Goal: Information Seeking & Learning: Check status

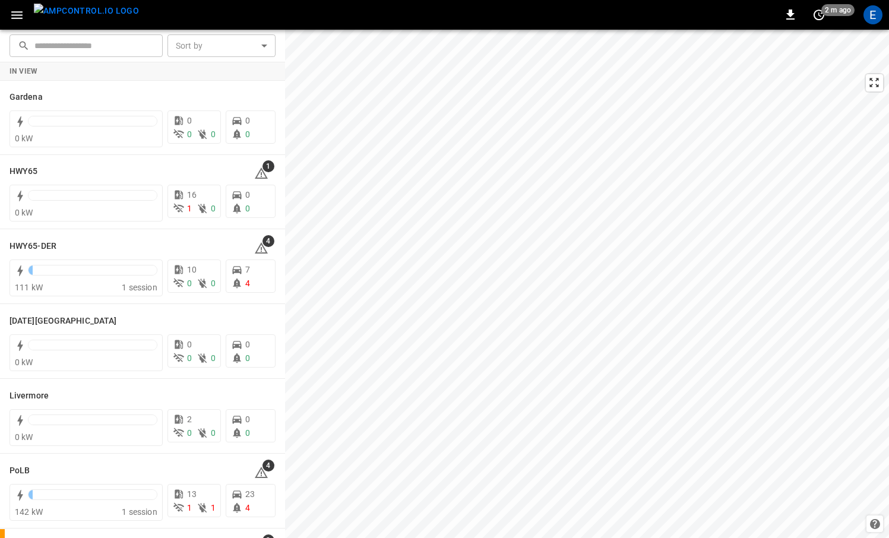
click at [93, 16] on img "menu" at bounding box center [86, 11] width 105 height 15
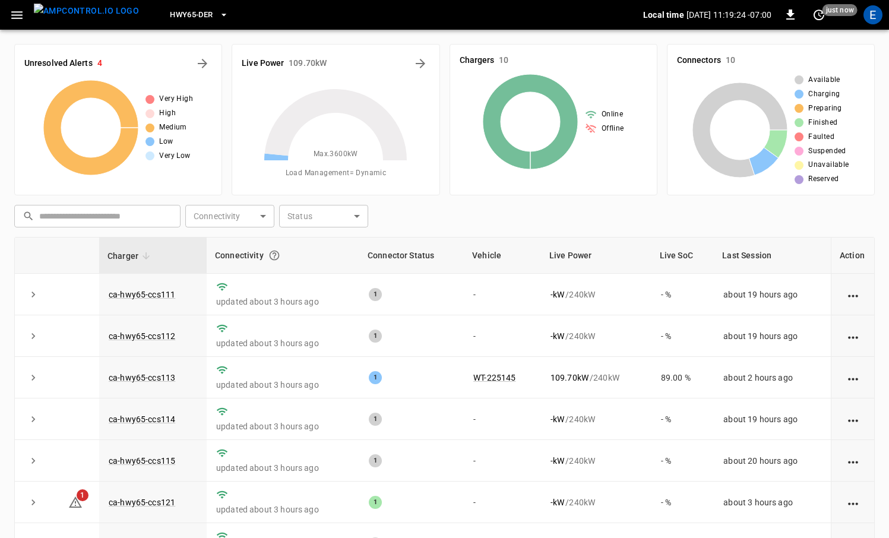
click at [180, 12] on span "HWY65-DER" at bounding box center [191, 15] width 43 height 14
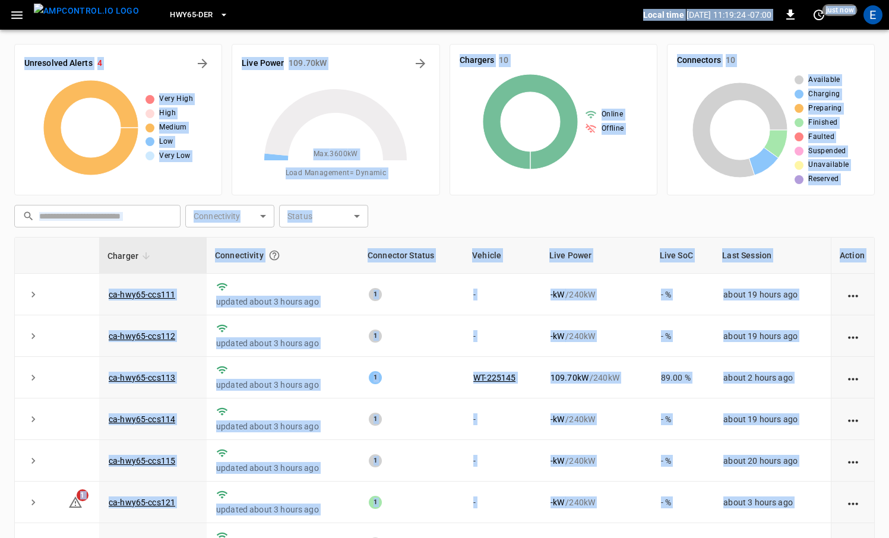
click at [190, 19] on span "HWY65-DER" at bounding box center [191, 15] width 43 height 14
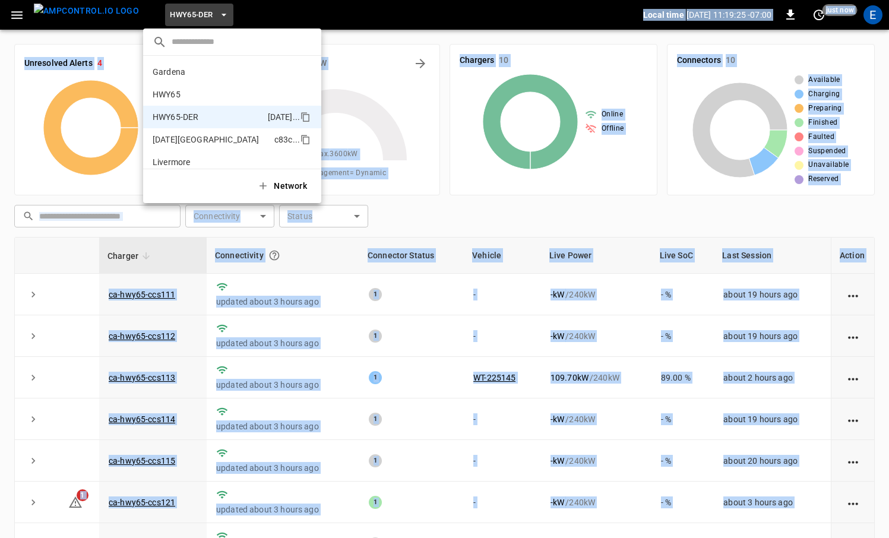
scroll to position [42, 0]
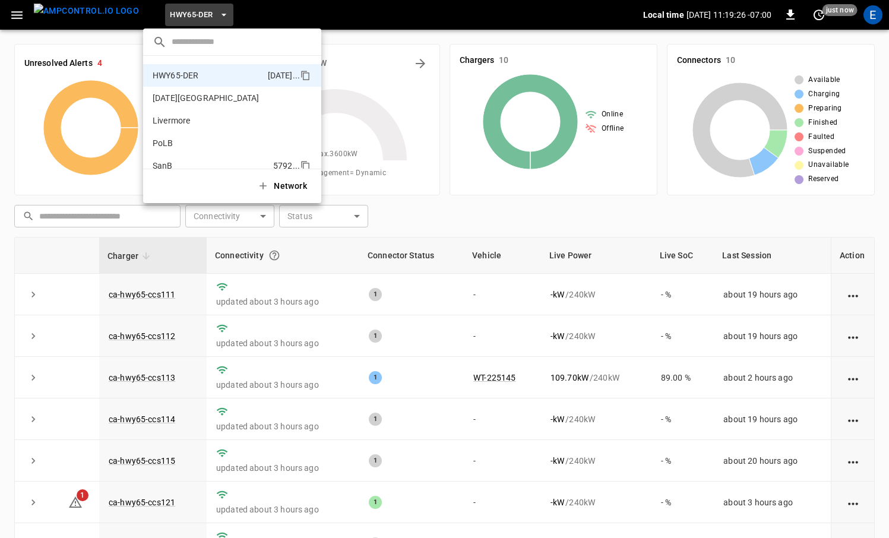
click at [198, 168] on ul "​ Gardena 0b5e ... HWY65 26fb ... HWY65-DER [DATE].. [DATE][GEOGRAPHIC_DATA] c8…" at bounding box center [232, 115] width 178 height 175
click at [199, 164] on p "SanB" at bounding box center [211, 166] width 116 height 12
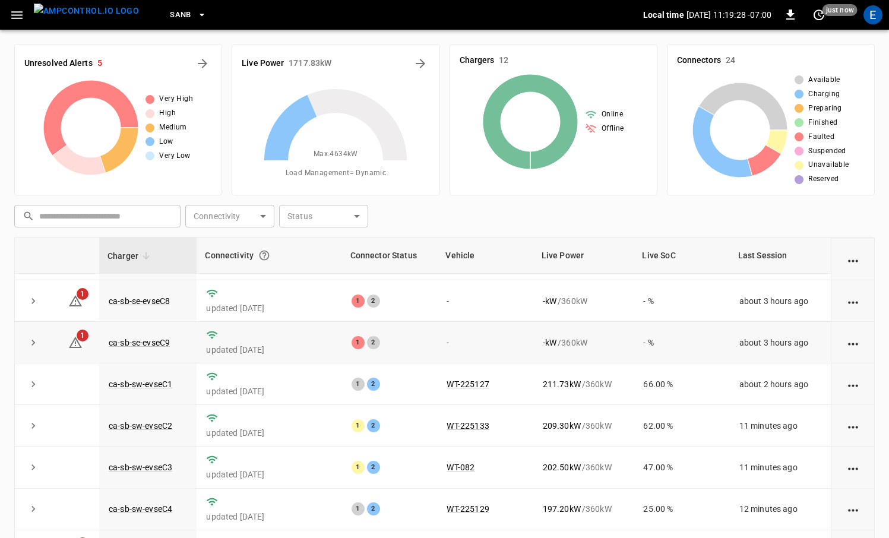
scroll to position [121, 0]
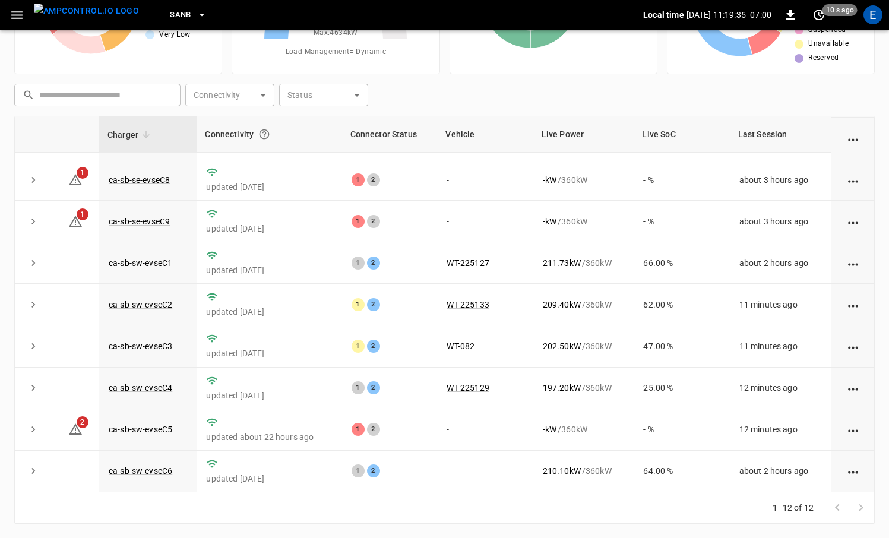
click at [96, 18] on img "menu" at bounding box center [86, 11] width 105 height 15
click at [409, 232] on td "1 2" at bounding box center [390, 222] width 96 height 42
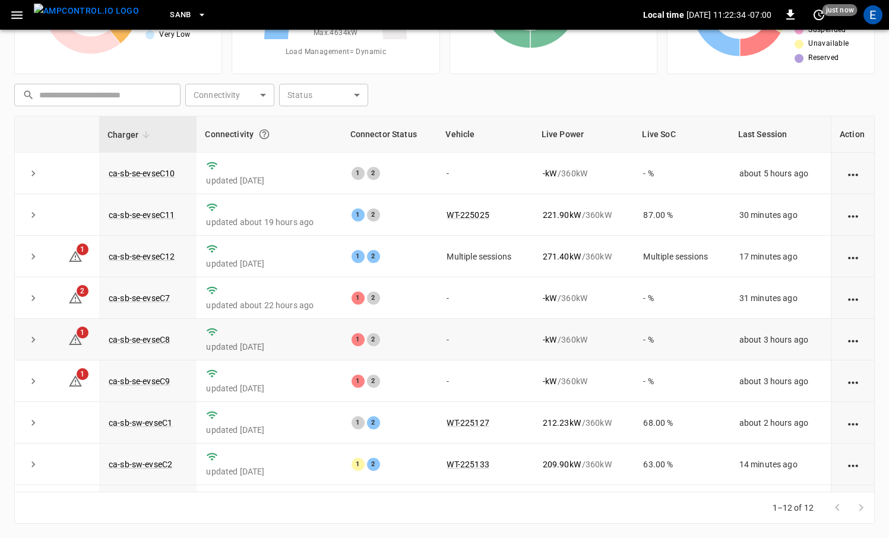
scroll to position [160, 0]
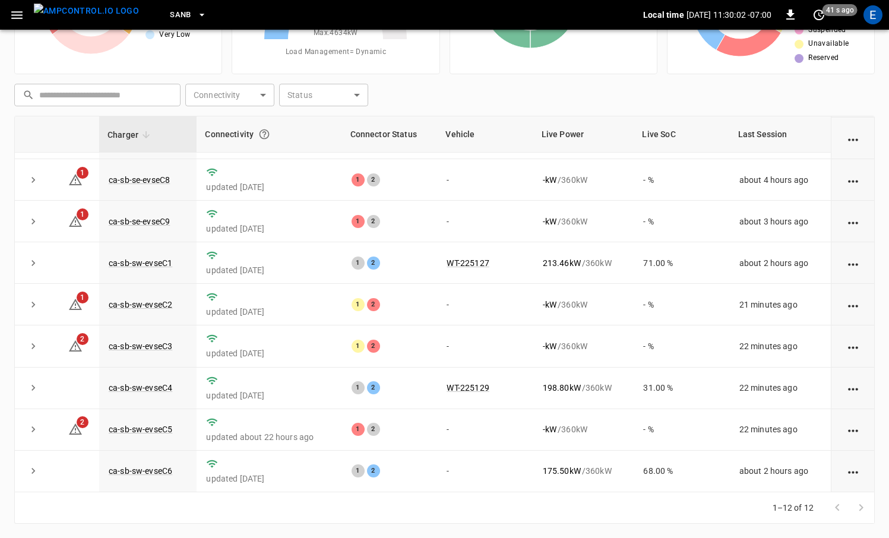
click at [61, 18] on img "menu" at bounding box center [86, 11] width 105 height 15
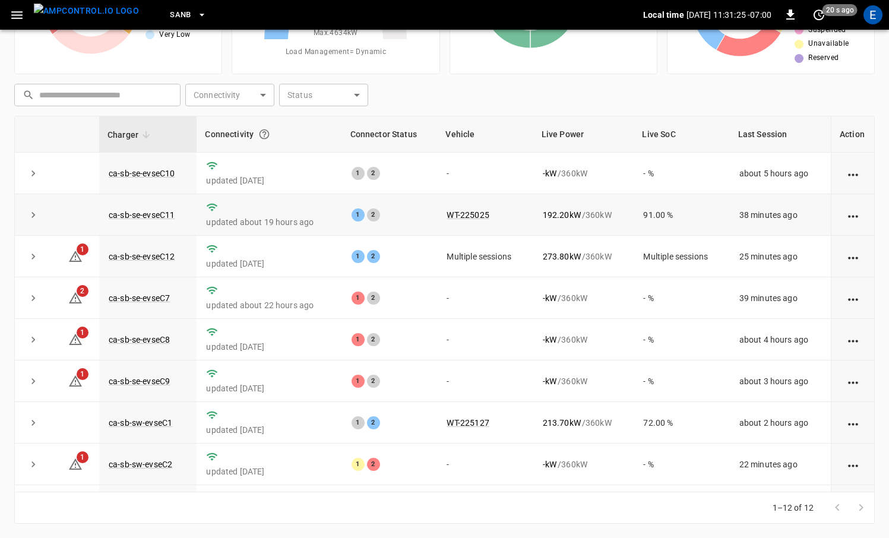
scroll to position [117, 0]
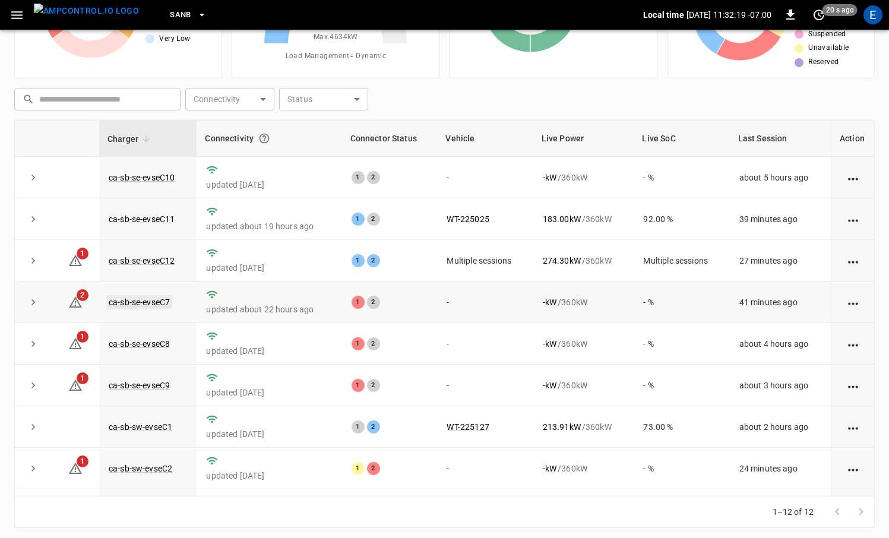
click at [160, 301] on link "ca-sb-se-evseC7" at bounding box center [139, 302] width 66 height 14
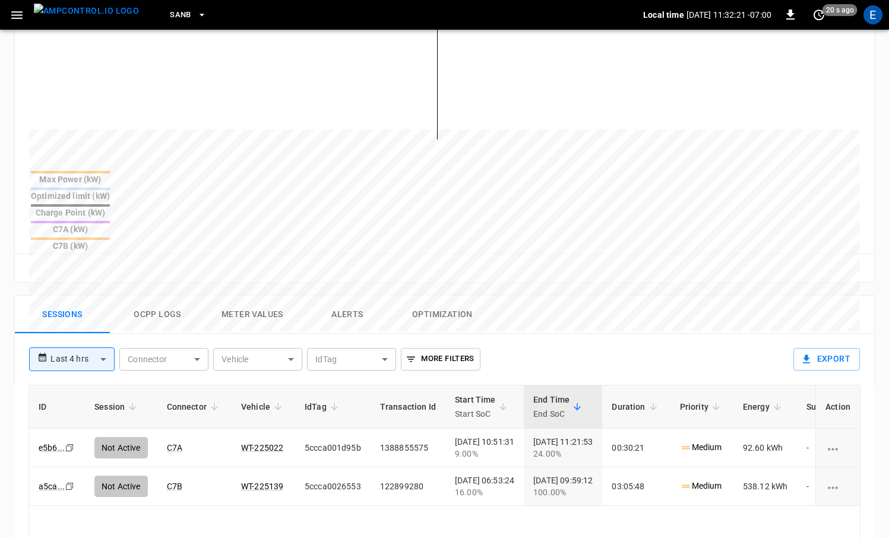
scroll to position [402, 0]
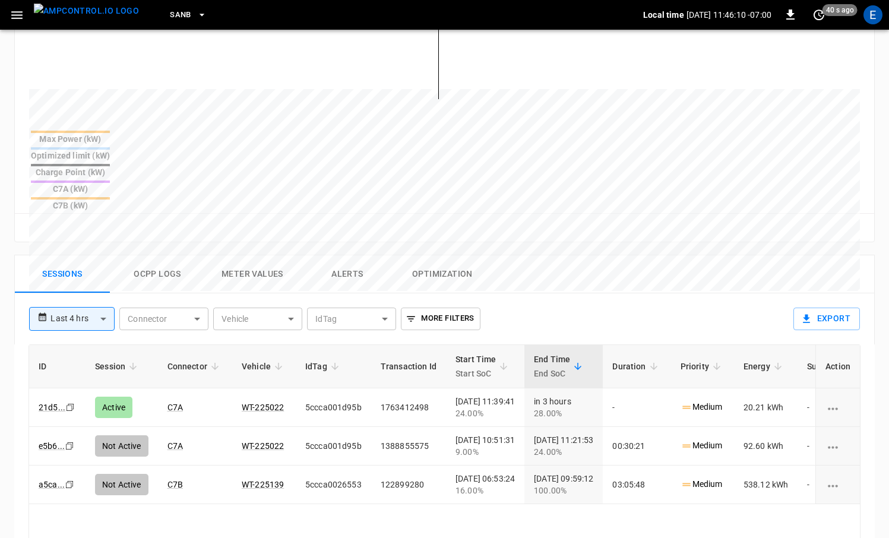
click at [97, 27] on button "menu" at bounding box center [86, 15] width 115 height 30
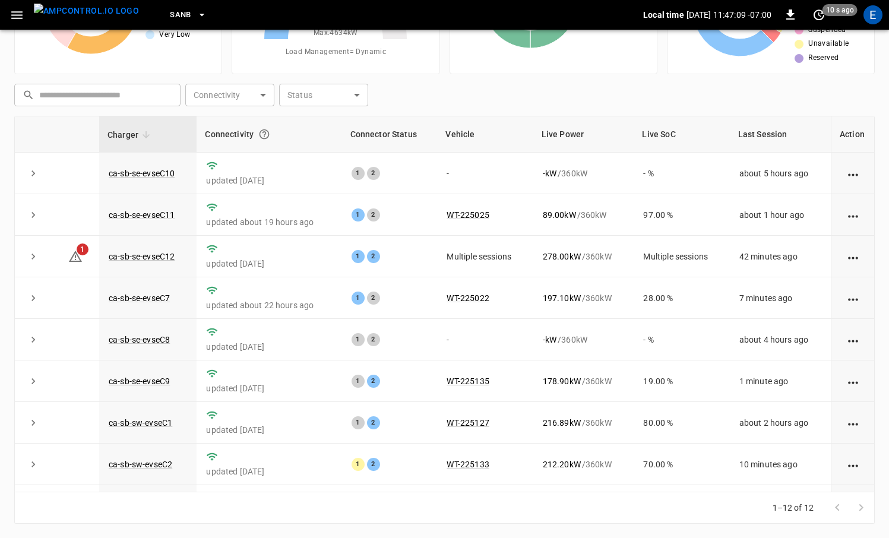
click at [110, 14] on img "menu" at bounding box center [86, 11] width 105 height 15
drag, startPoint x: 695, startPoint y: 222, endPoint x: 705, endPoint y: 239, distance: 20.0
click at [695, 220] on td "99.00 %" at bounding box center [681, 215] width 96 height 42
click at [196, 12] on icon "button" at bounding box center [202, 15] width 12 height 12
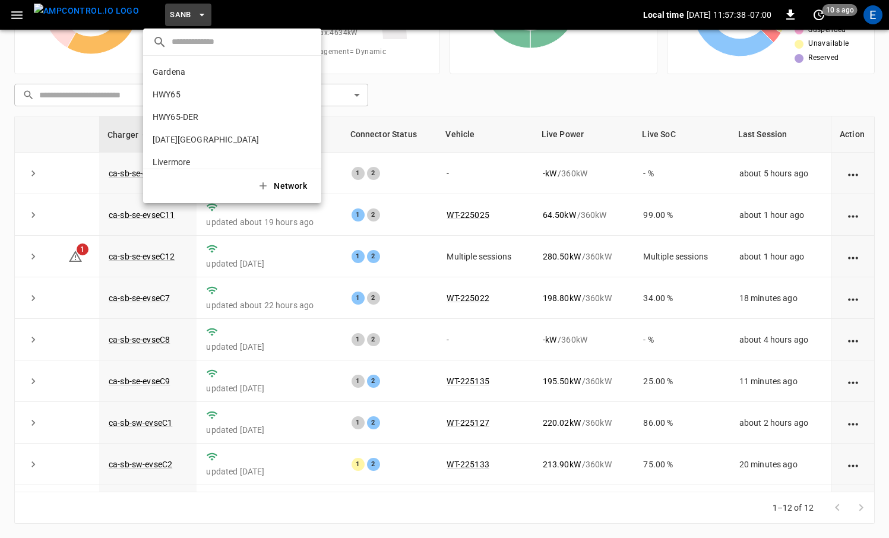
scroll to position [100, 0]
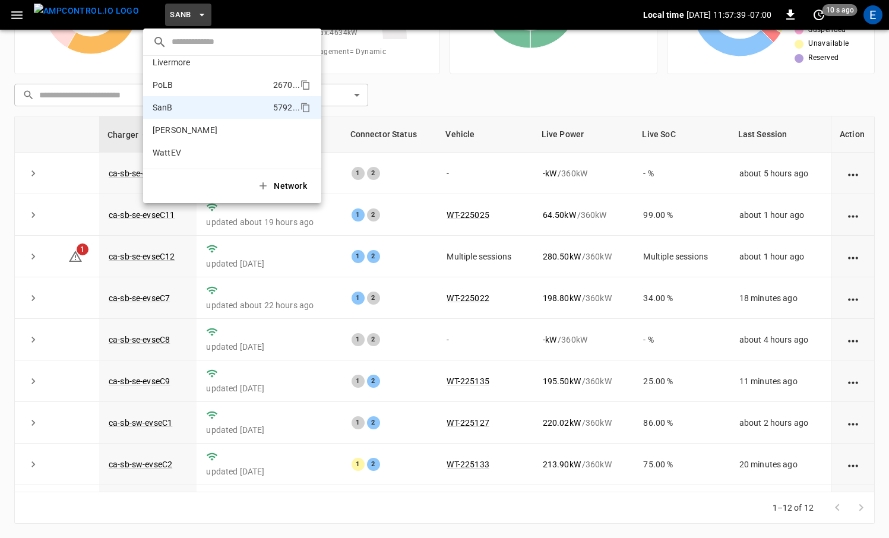
click at [184, 87] on p "PoLB" at bounding box center [211, 85] width 116 height 12
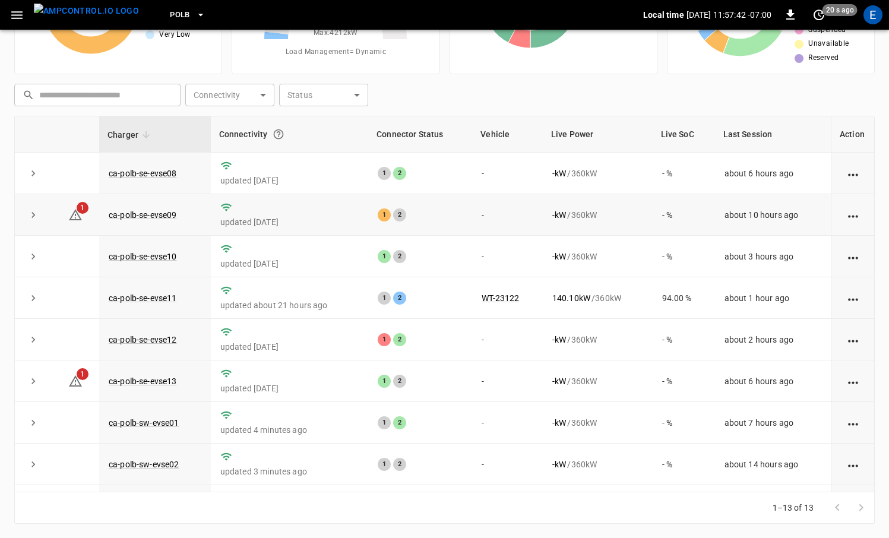
scroll to position [201, 0]
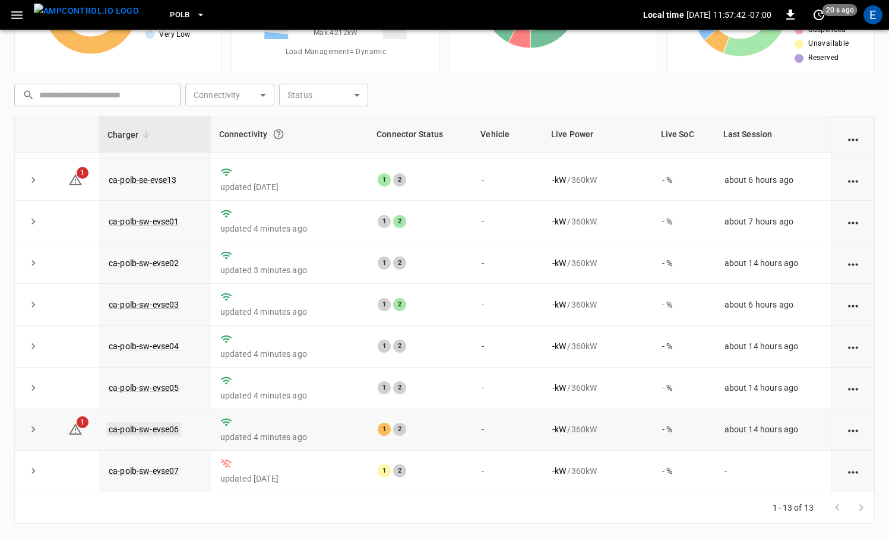
click at [167, 429] on link "ca-polb-sw-evse06" at bounding box center [143, 429] width 75 height 14
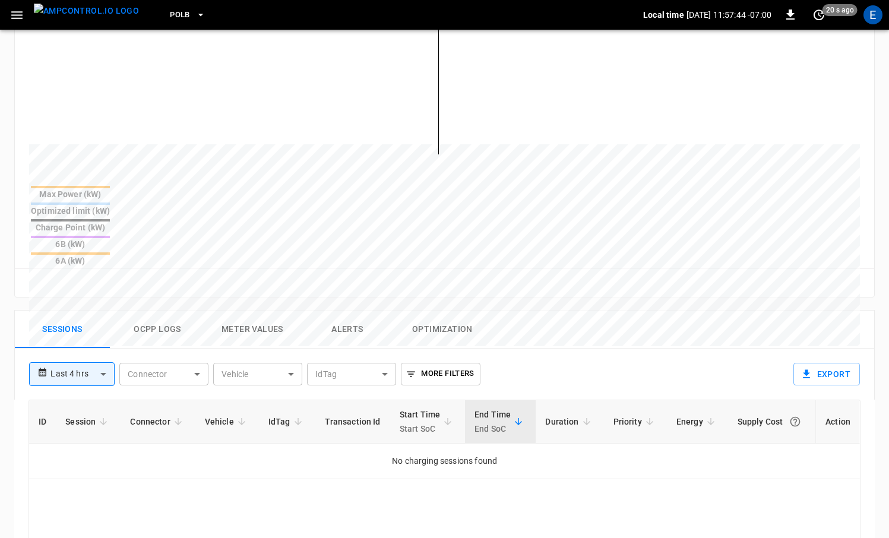
scroll to position [519, 0]
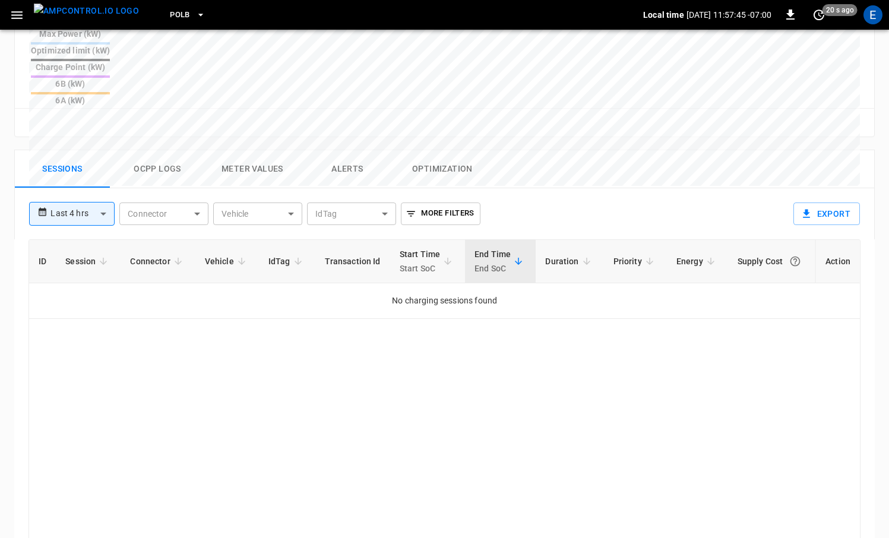
click at [204, 150] on button "Ocpp logs" at bounding box center [157, 169] width 95 height 38
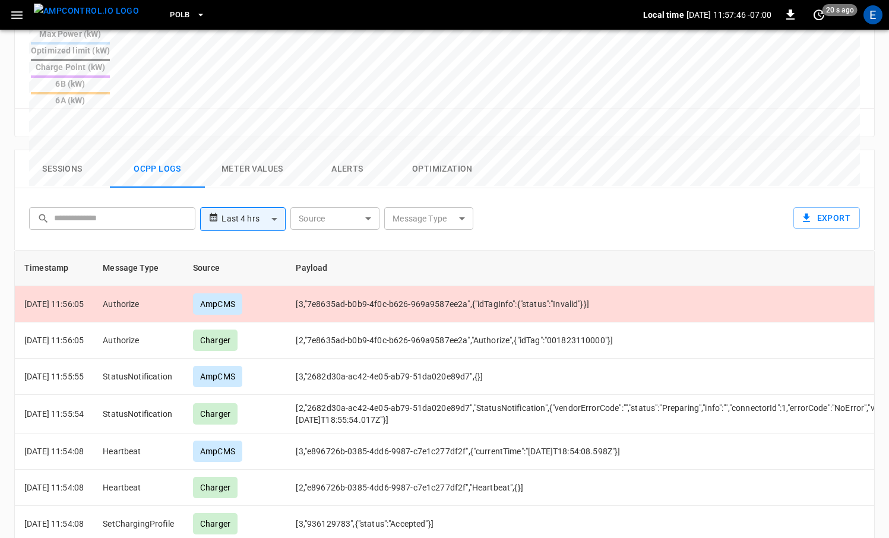
scroll to position [518, 0]
drag, startPoint x: 565, startPoint y: 283, endPoint x: 620, endPoint y: 289, distance: 55.5
click at [620, 323] on td "[2,"7e8635ad-b0b9-4f0c-b626-969a9587ee2a","Authorize",{"idTag":"001823110000"}]" at bounding box center [688, 341] width 805 height 36
copy td "001823110000"
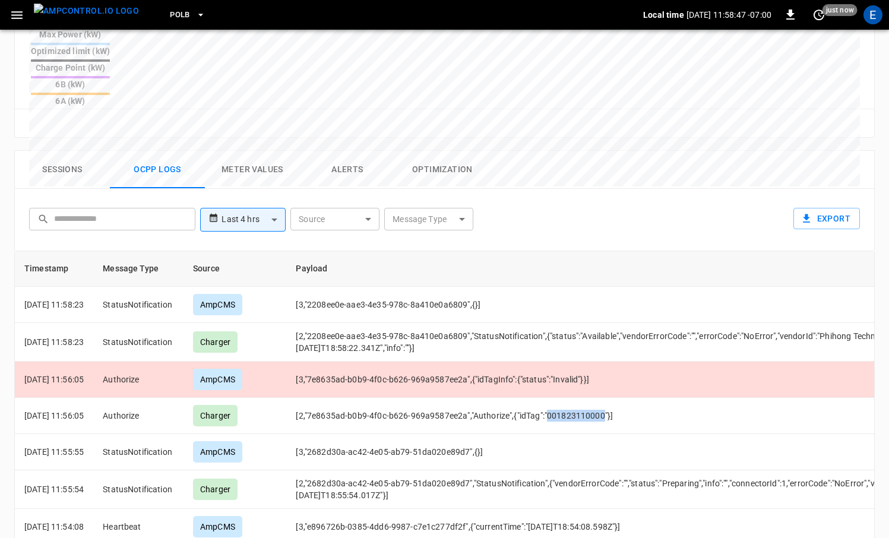
click at [85, 151] on button "Sessions" at bounding box center [62, 170] width 95 height 38
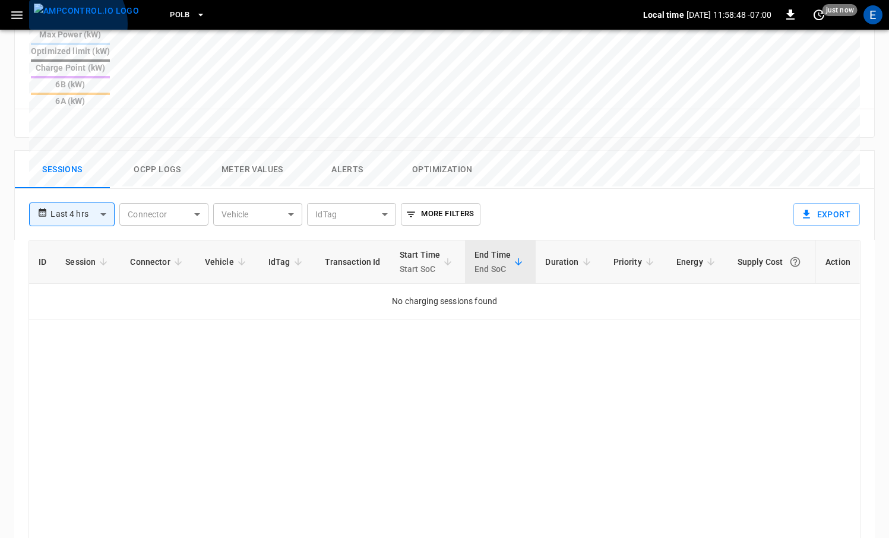
click at [68, 18] on img "menu" at bounding box center [86, 11] width 105 height 15
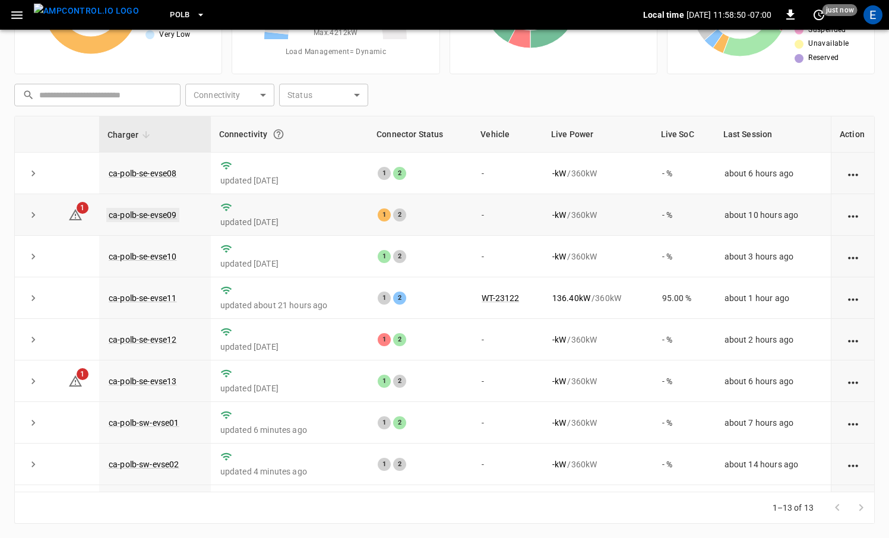
click at [150, 212] on link "ca-polb-se-evse09" at bounding box center [142, 215] width 73 height 14
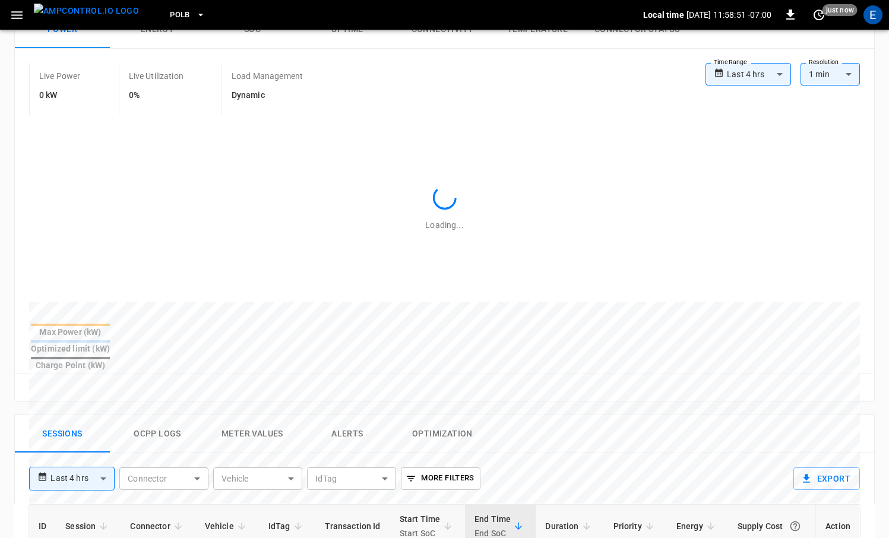
scroll to position [306, 0]
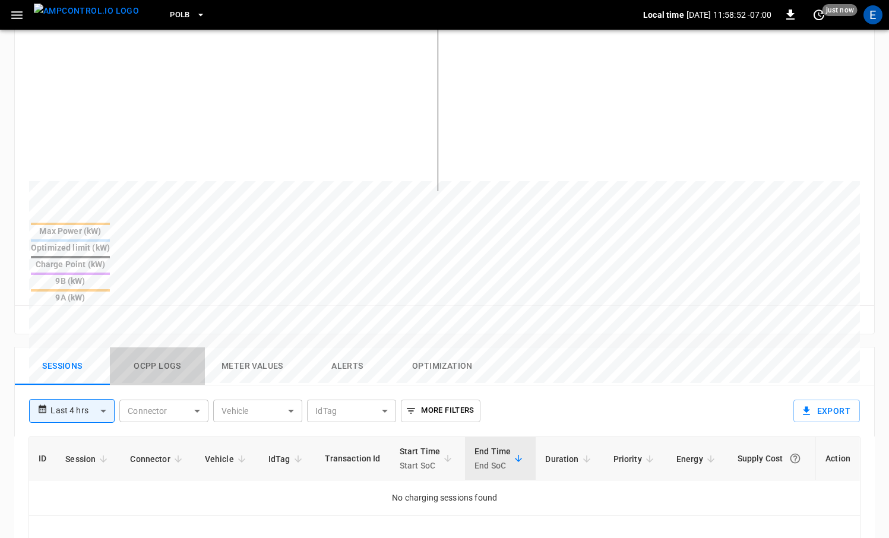
click at [156, 347] on button "Ocpp logs" at bounding box center [157, 366] width 95 height 38
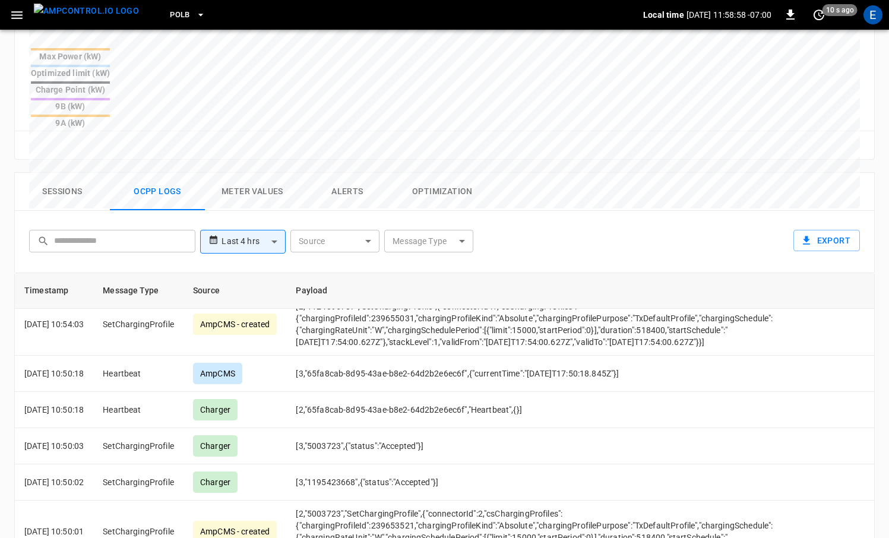
scroll to position [2807, 0]
click at [419, 182] on body "**********" at bounding box center [444, 107] width 889 height 1175
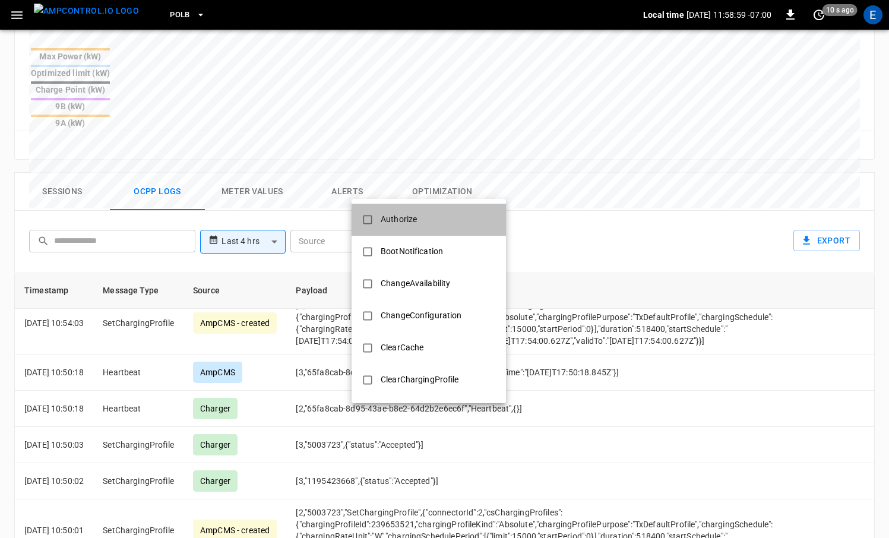
click at [425, 211] on li "Authorize" at bounding box center [428, 220] width 154 height 32
type input "*********"
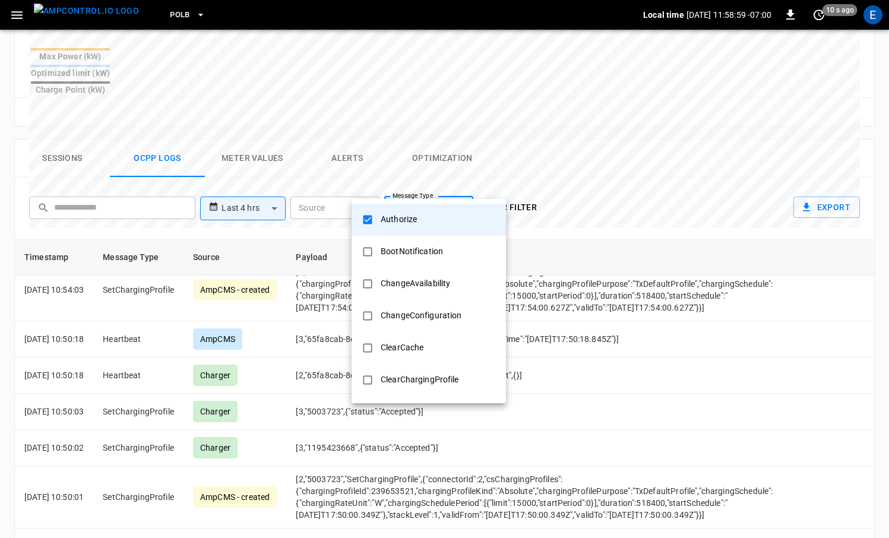
scroll to position [0, 0]
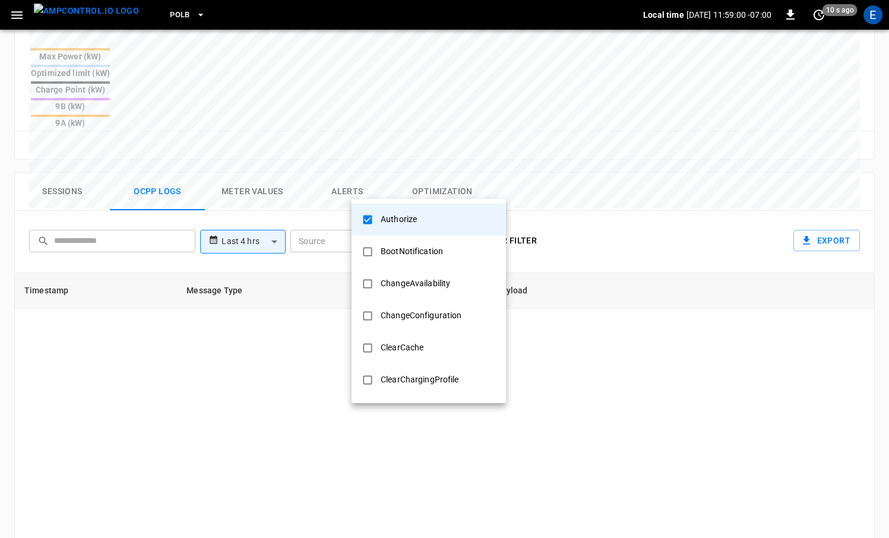
click at [639, 362] on div at bounding box center [444, 269] width 889 height 538
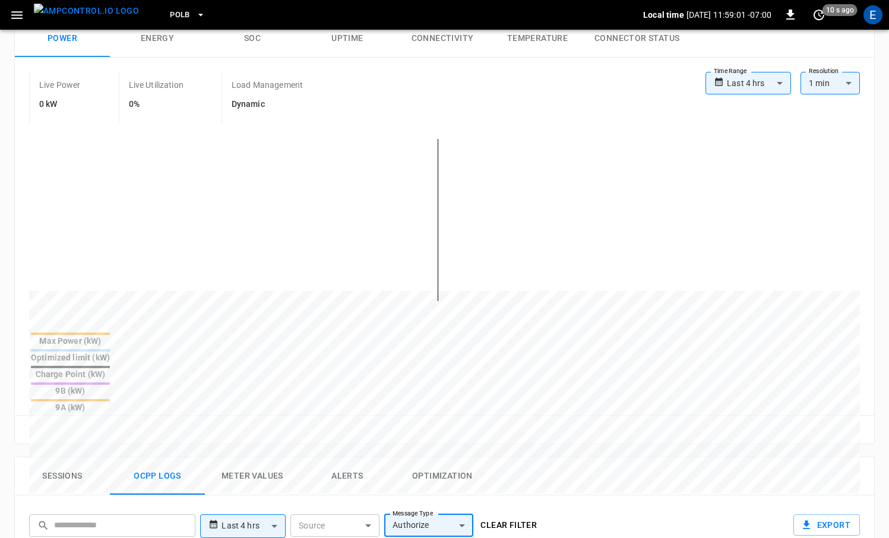
scroll to position [191, 0]
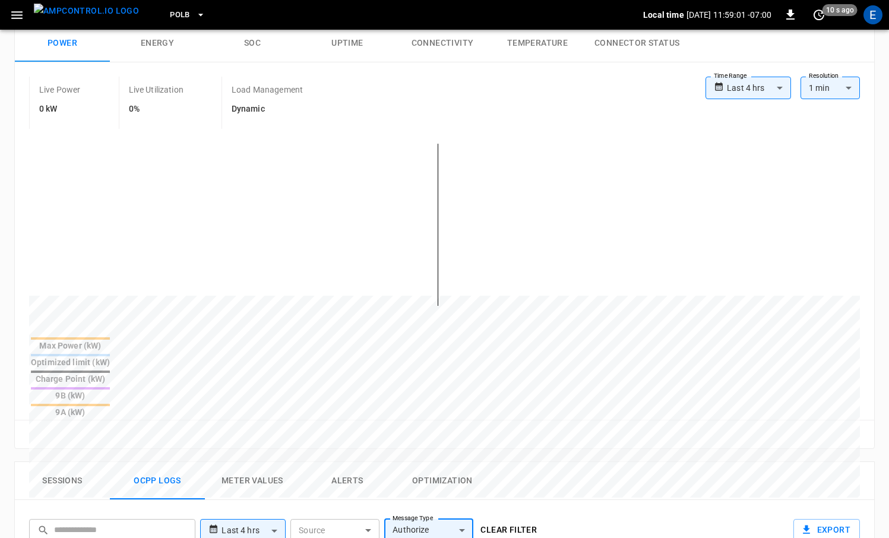
click at [454, 474] on body "**********" at bounding box center [444, 396] width 889 height 1175
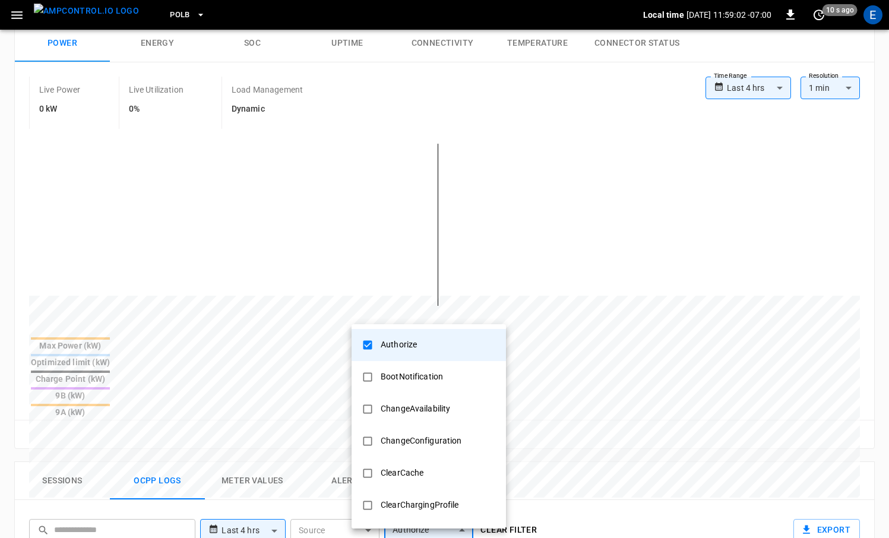
click at [557, 473] on div at bounding box center [444, 269] width 889 height 538
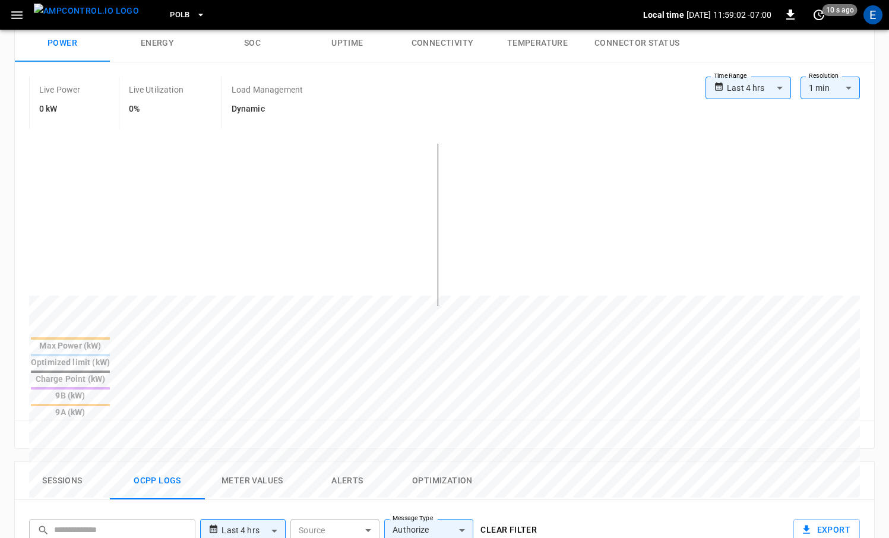
drag, startPoint x: 542, startPoint y: 473, endPoint x: 528, endPoint y: 476, distance: 13.9
click at [528, 519] on button "Clear filter" at bounding box center [509, 530] width 66 height 22
click at [78, 14] on img "menu" at bounding box center [86, 11] width 105 height 15
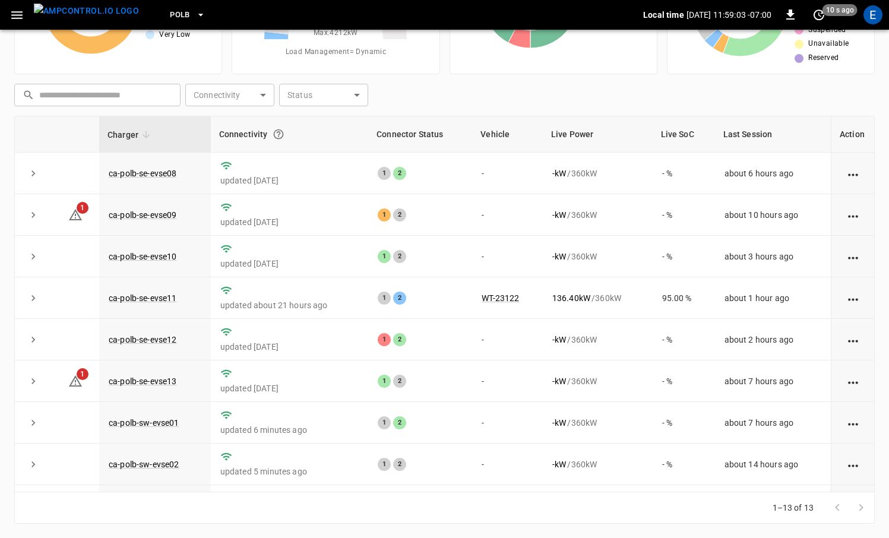
scroll to position [121, 0]
click at [442, 258] on div "1 2" at bounding box center [420, 256] width 85 height 13
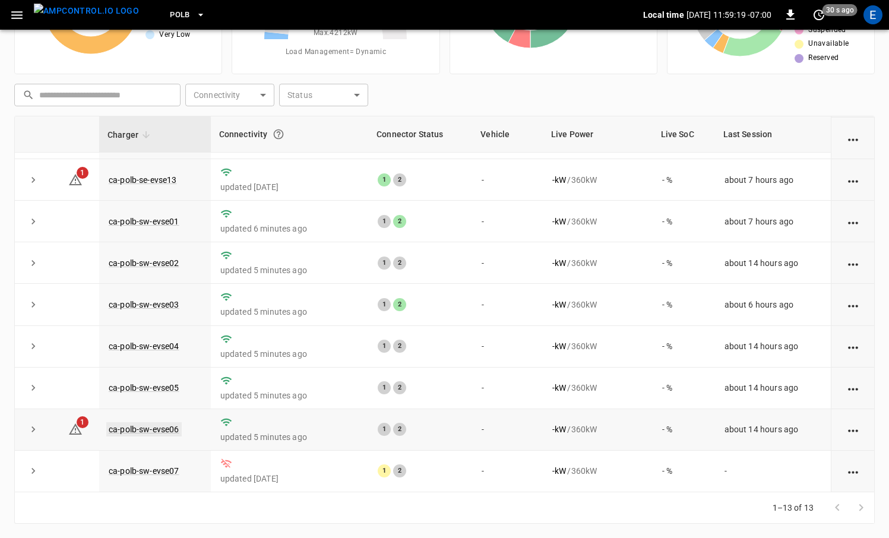
click at [137, 433] on link "ca-polb-sw-evse06" at bounding box center [143, 429] width 75 height 14
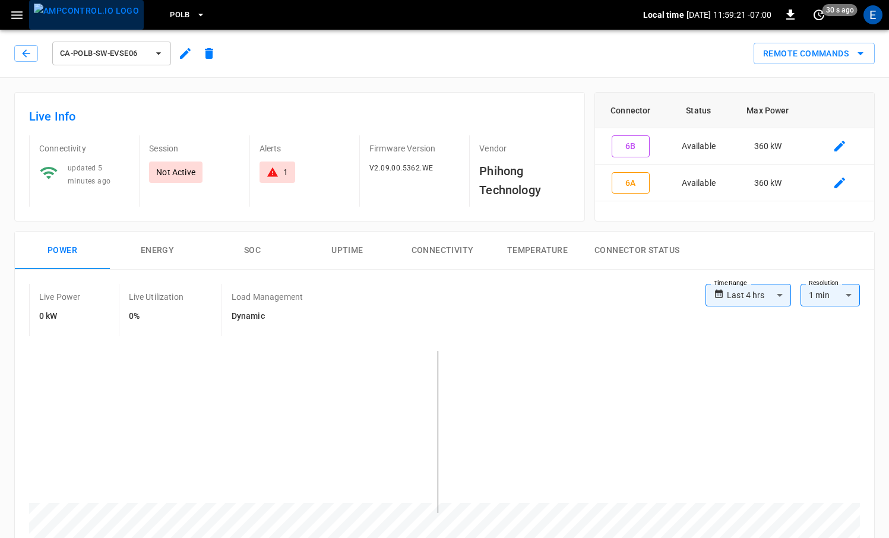
click at [93, 17] on img "menu" at bounding box center [86, 11] width 105 height 15
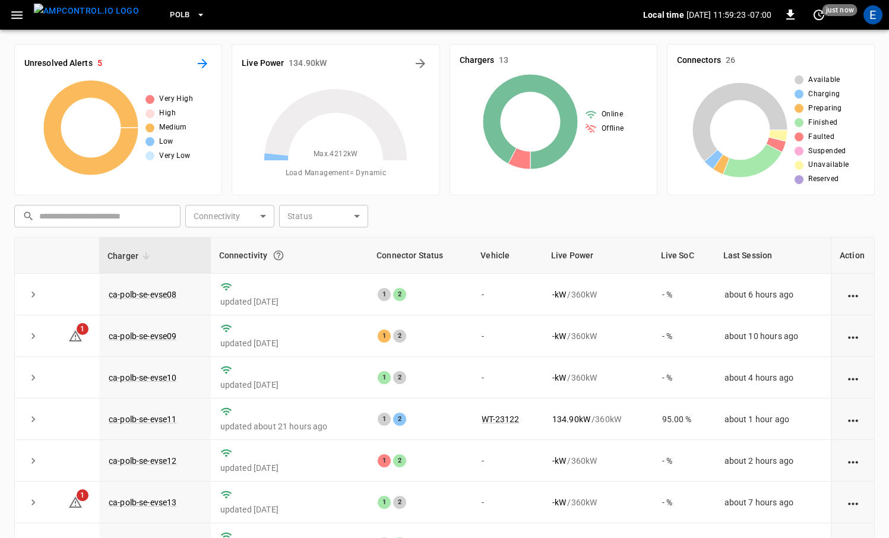
click at [198, 71] on button "All Alerts" at bounding box center [202, 63] width 19 height 19
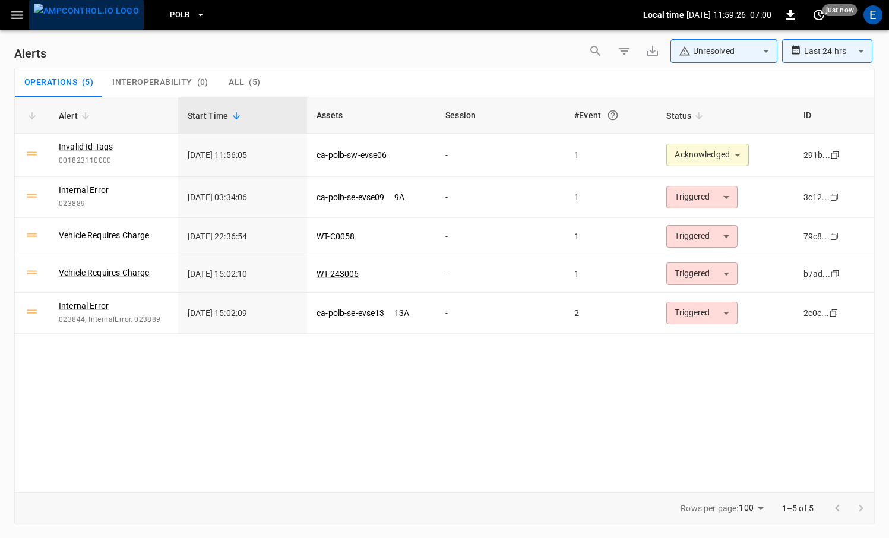
click at [102, 18] on img "menu" at bounding box center [86, 11] width 105 height 15
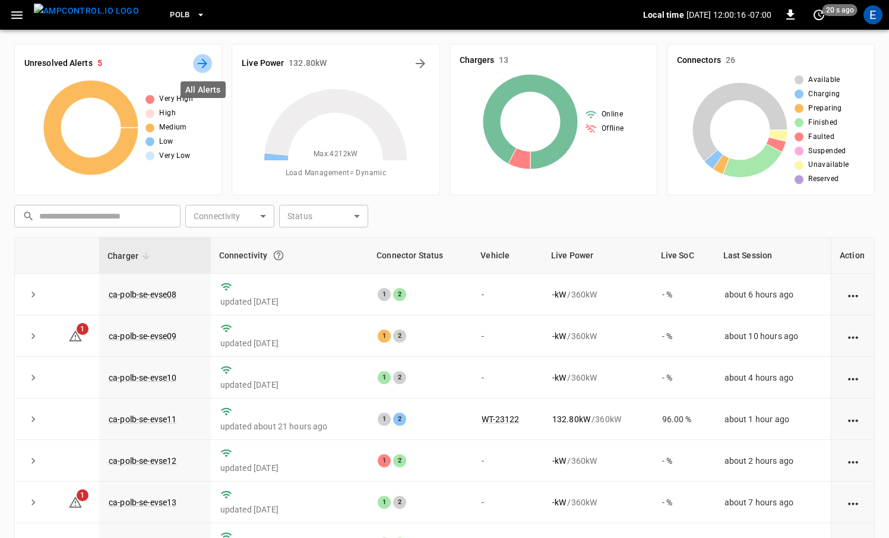
click at [205, 65] on icon "All Alerts" at bounding box center [202, 63] width 9 height 9
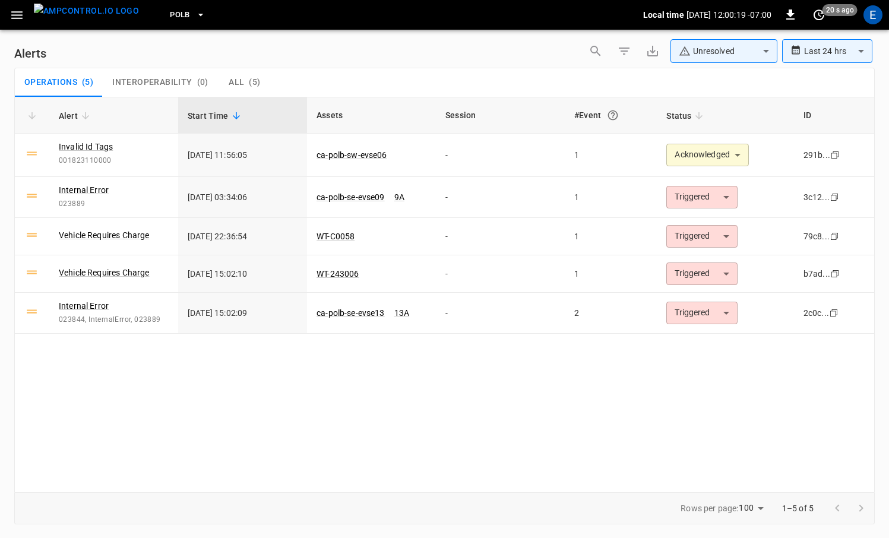
click at [67, 8] on img "menu" at bounding box center [86, 11] width 105 height 15
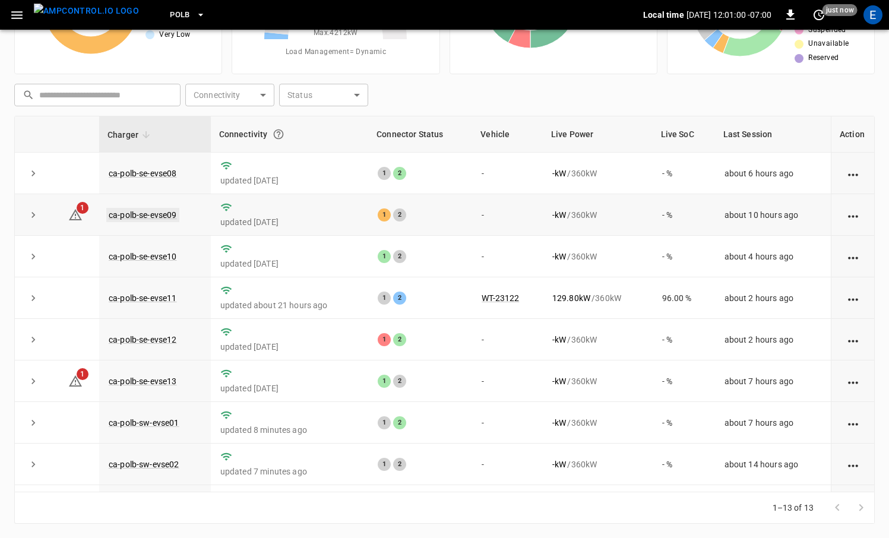
click at [176, 217] on link "ca-polb-se-evse09" at bounding box center [142, 215] width 73 height 14
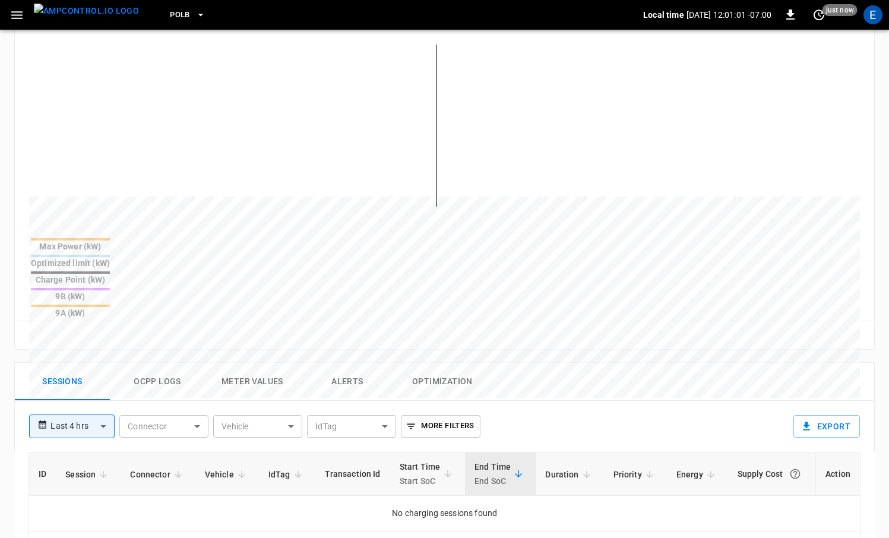
scroll to position [340, 0]
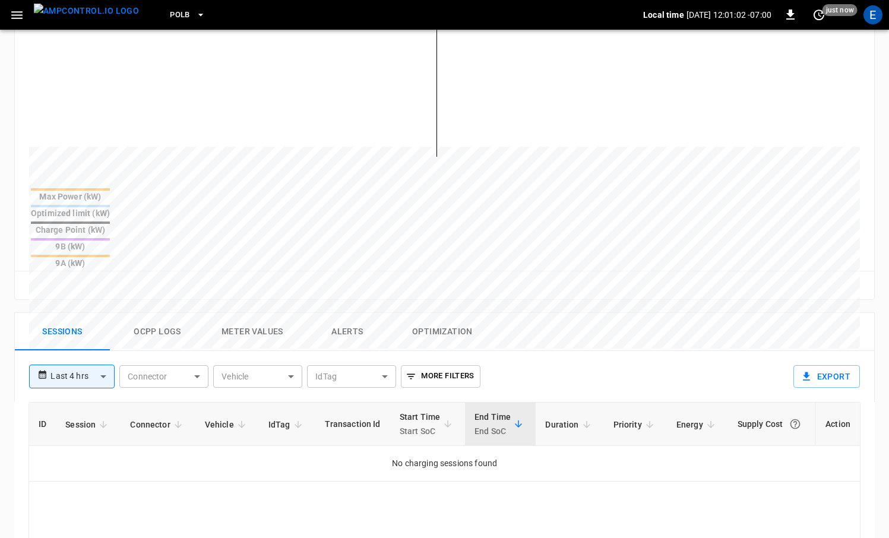
click at [167, 313] on button "Ocpp logs" at bounding box center [157, 332] width 95 height 38
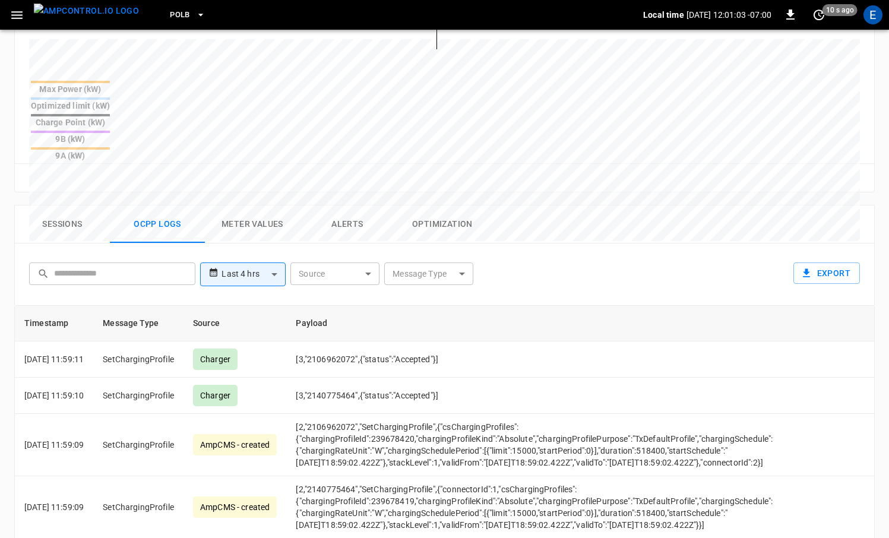
scroll to position [465, 0]
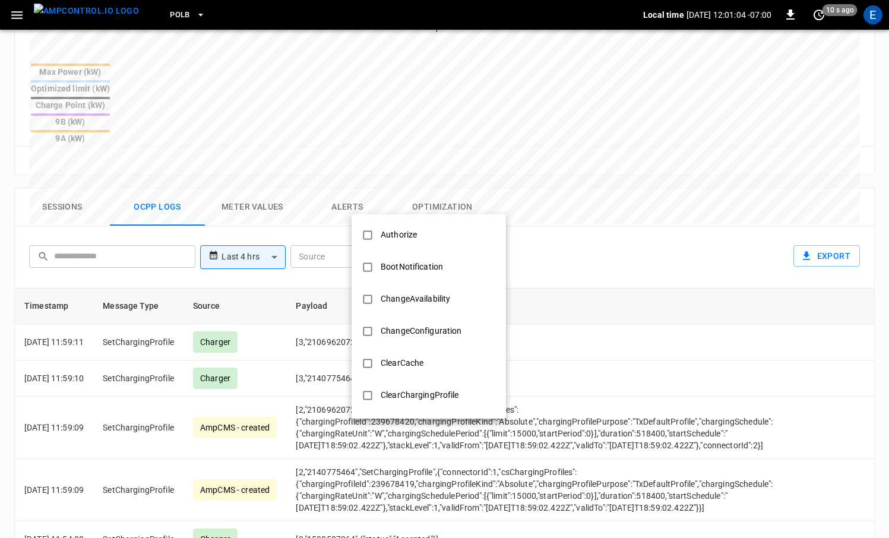
click at [461, 204] on body "**********" at bounding box center [444, 122] width 889 height 1175
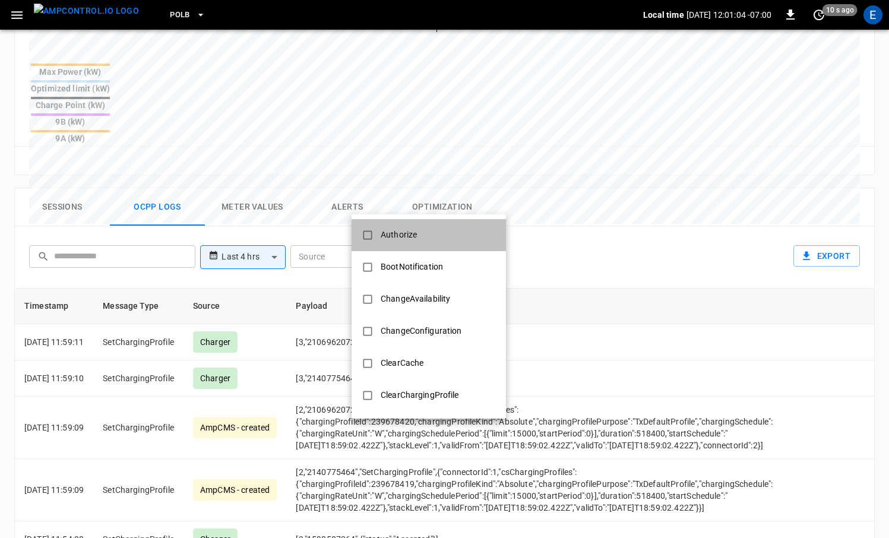
click at [442, 231] on li "Authorize" at bounding box center [428, 235] width 154 height 32
type input "*********"
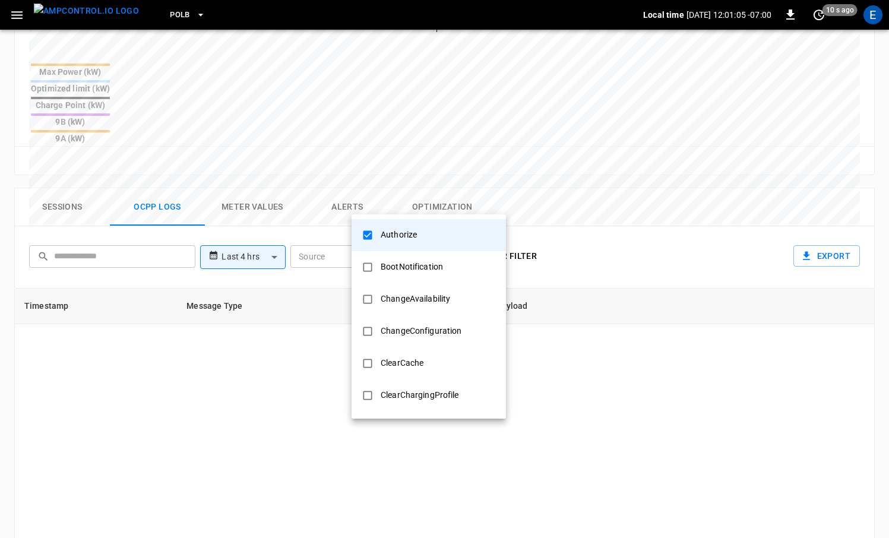
click at [692, 315] on div at bounding box center [444, 269] width 889 height 538
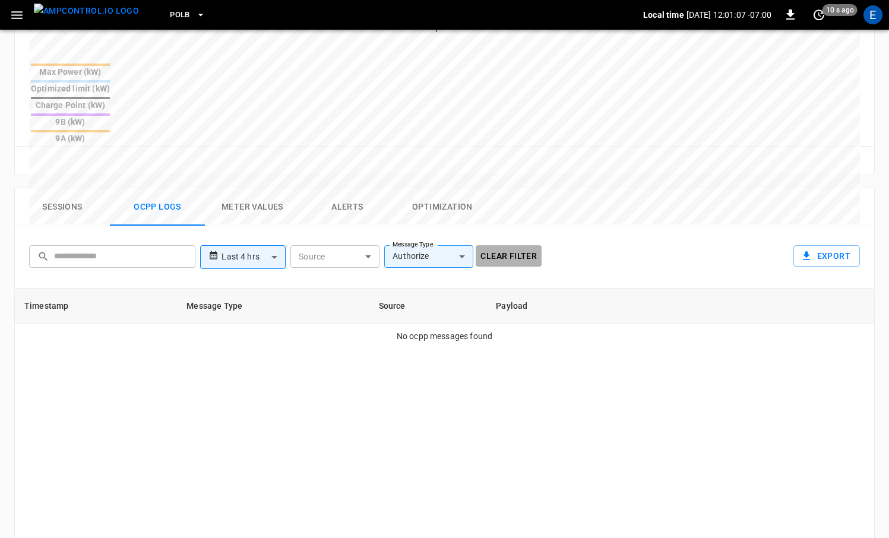
click at [492, 245] on button "Clear filter" at bounding box center [509, 256] width 66 height 22
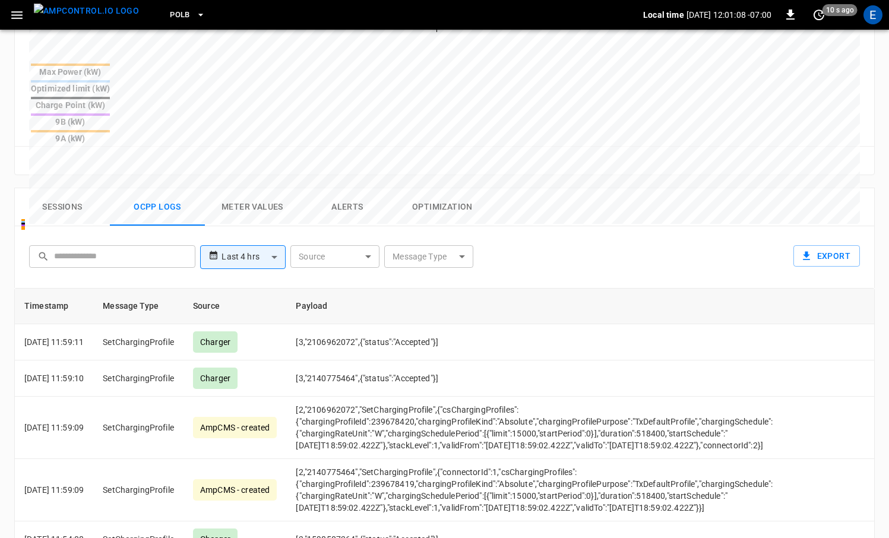
click at [90, 9] on img "menu" at bounding box center [86, 11] width 105 height 15
